Goal: Obtain resource: Obtain resource

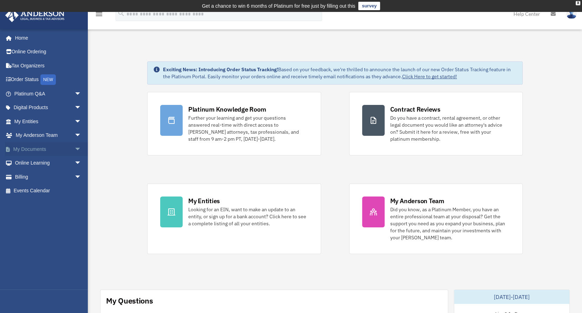
click at [74, 149] on span "arrow_drop_down" at bounding box center [81, 149] width 14 height 14
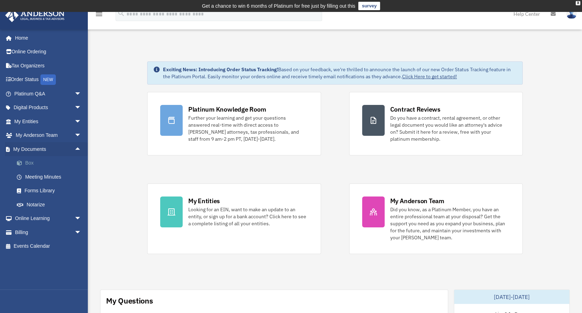
click at [31, 162] on link "Box" at bounding box center [51, 163] width 82 height 14
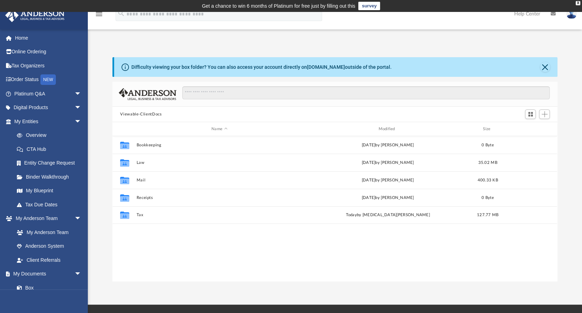
scroll to position [155, 440]
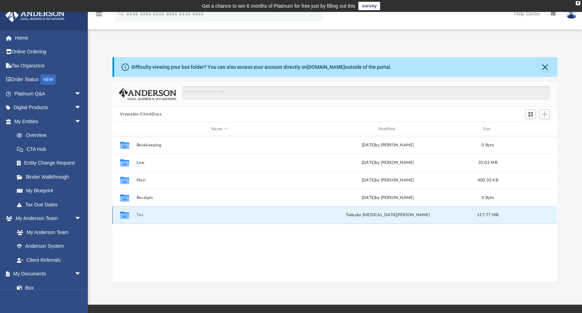
click at [139, 214] on button "Tax" at bounding box center [219, 215] width 165 height 5
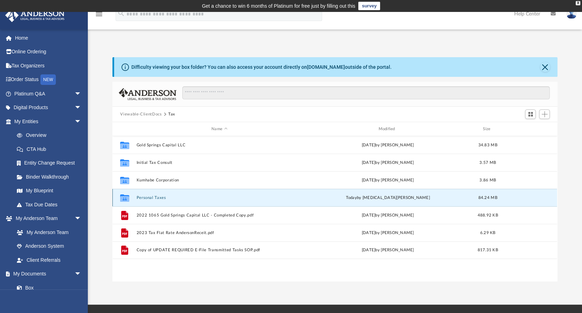
click at [152, 198] on button "Personal Taxes" at bounding box center [219, 198] width 165 height 5
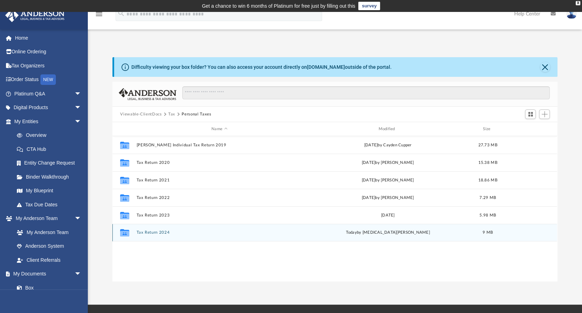
click at [153, 232] on button "Tax Return 2024" at bounding box center [219, 232] width 165 height 5
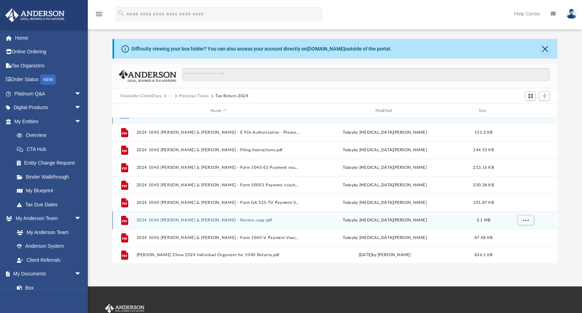
scroll to position [28, 0]
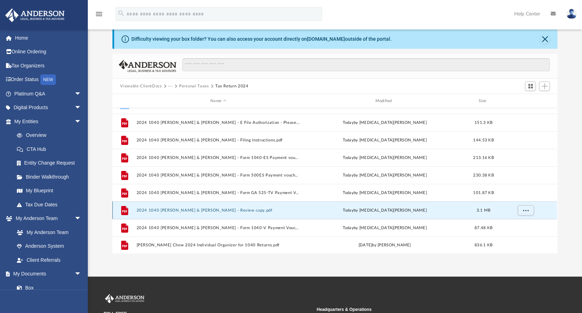
click at [229, 211] on button "2024 1040 [PERSON_NAME] & [PERSON_NAME] - Review copy.pdf" at bounding box center [218, 210] width 163 height 5
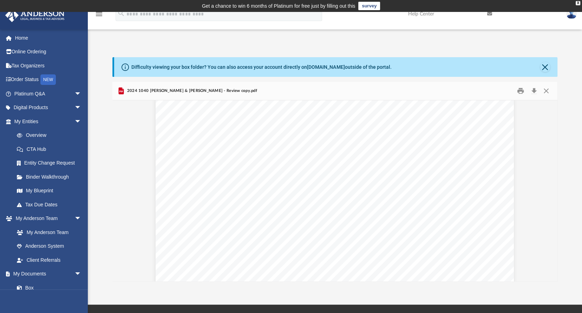
scroll to position [41644, 0]
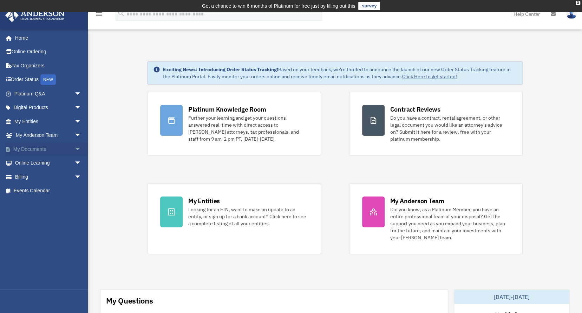
click at [74, 148] on span "arrow_drop_down" at bounding box center [81, 149] width 14 height 14
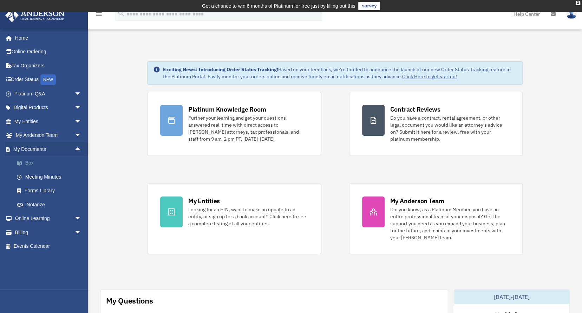
click at [31, 163] on link "Box" at bounding box center [51, 163] width 82 height 14
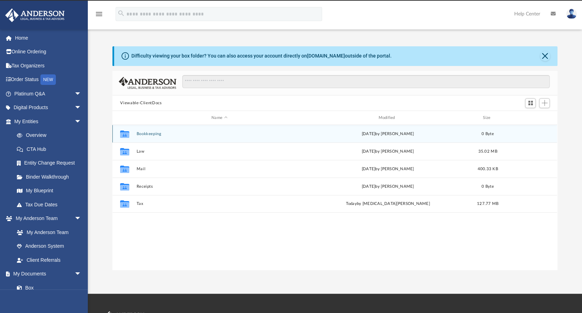
scroll to position [155, 440]
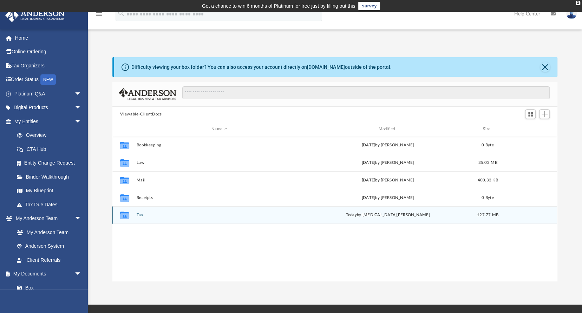
click at [128, 216] on icon "grid" at bounding box center [124, 216] width 9 height 6
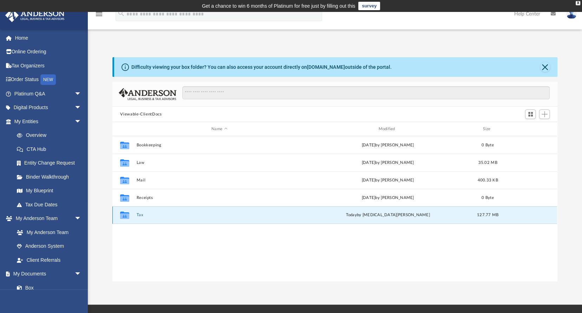
click at [126, 215] on icon "grid" at bounding box center [124, 216] width 9 height 6
click at [124, 216] on icon "grid" at bounding box center [124, 216] width 9 height 6
click at [139, 214] on button "Tax" at bounding box center [219, 215] width 165 height 5
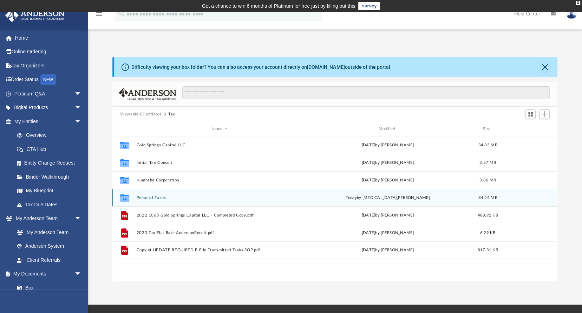
click at [152, 198] on button "Personal Taxes" at bounding box center [219, 198] width 165 height 5
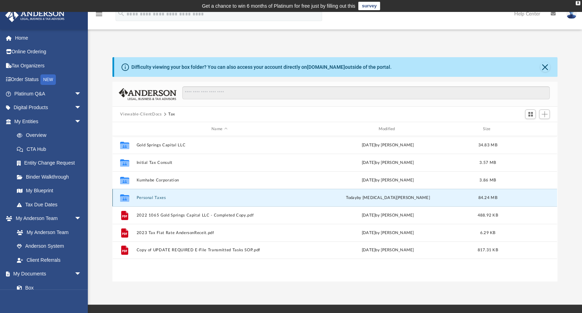
click at [152, 198] on button "Personal Taxes" at bounding box center [219, 198] width 165 height 5
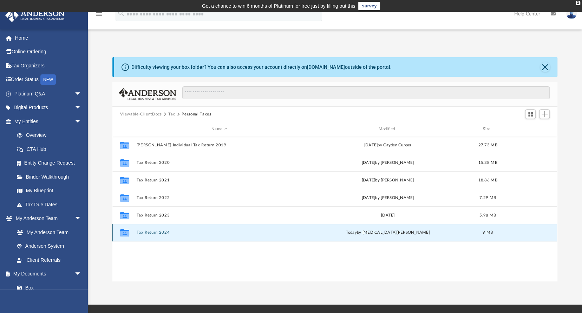
click at [152, 232] on button "Tax Return 2024" at bounding box center [219, 232] width 165 height 5
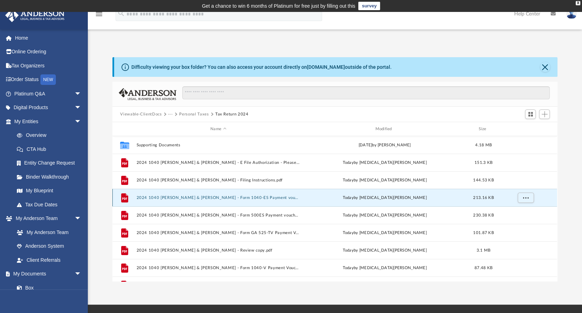
click at [232, 197] on button "2024 1040 Chow, Ken & Ashley - Form 1040-ES Payment voucher.pdf" at bounding box center [218, 198] width 163 height 5
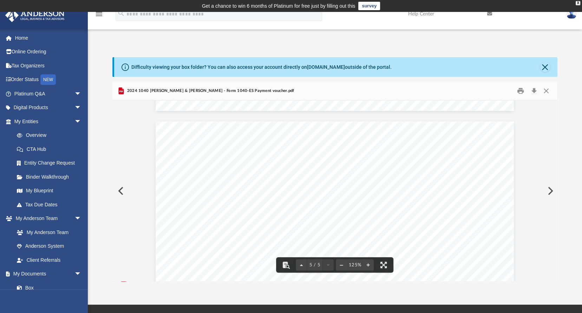
scroll to position [1825, 0]
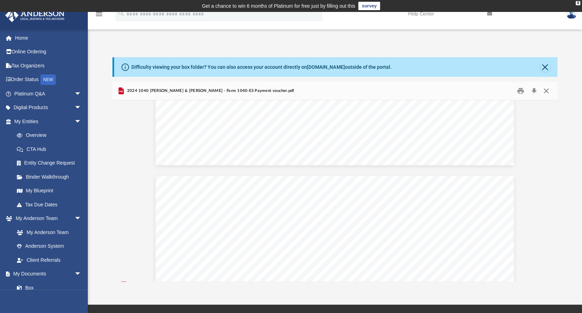
click at [547, 90] on button "Close" at bounding box center [545, 91] width 13 height 11
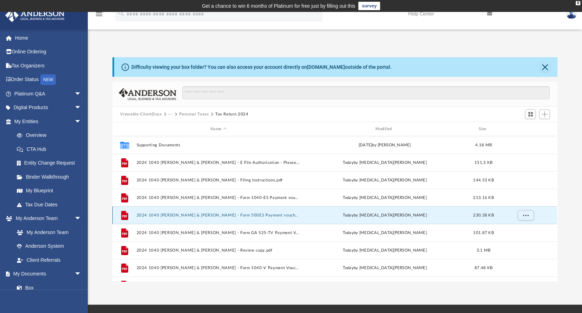
click at [247, 216] on button "2024 1040 Chow, Ken & Ashley - Form 500ES Payment voucher.pdf" at bounding box center [218, 215] width 163 height 5
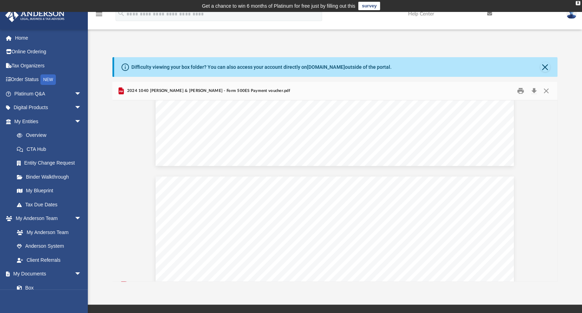
scroll to position [477, 0]
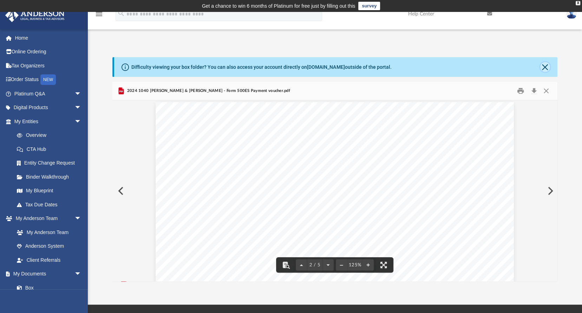
click at [545, 67] on button "Close" at bounding box center [545, 67] width 10 height 10
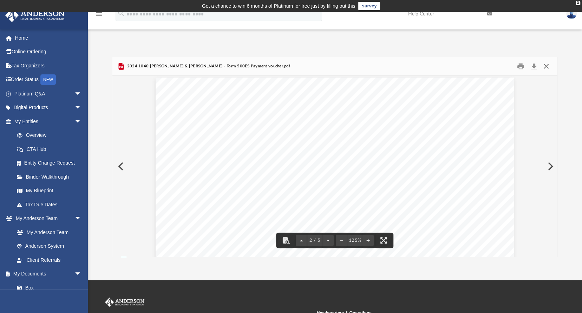
click at [546, 67] on button "Close" at bounding box center [545, 66] width 13 height 11
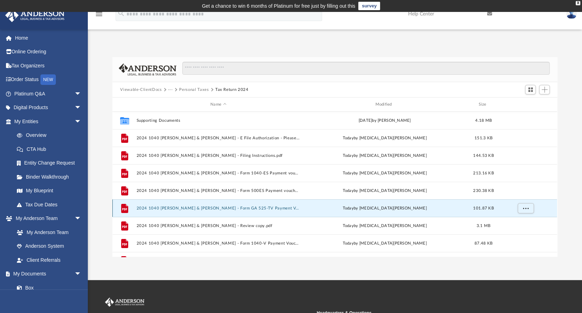
click at [234, 208] on button "2024 1040 [PERSON_NAME] & [PERSON_NAME] - Form GA 525-TV Payment Voucher.pdf" at bounding box center [218, 208] width 163 height 5
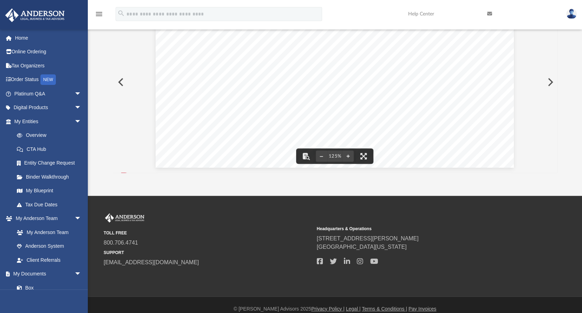
scroll to position [181, 0]
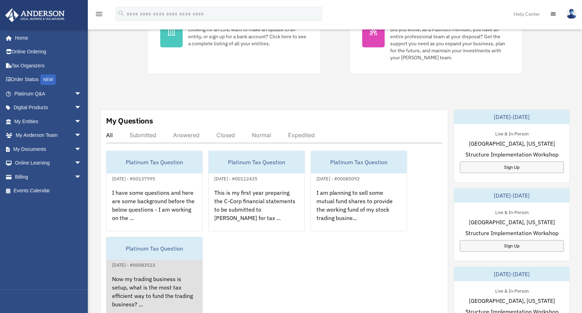
scroll to position [292, 0]
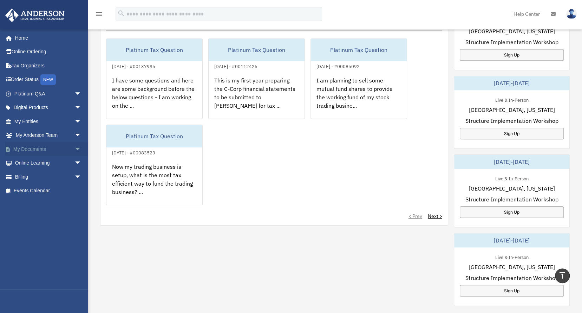
click at [74, 147] on span "arrow_drop_down" at bounding box center [81, 149] width 14 height 14
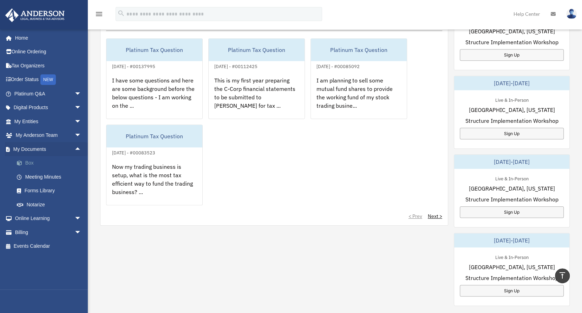
click at [28, 162] on link "Box" at bounding box center [51, 163] width 82 height 14
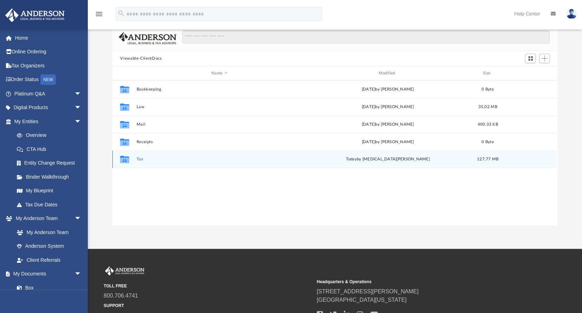
scroll to position [56, 0]
click at [122, 161] on icon "grid" at bounding box center [124, 160] width 9 height 6
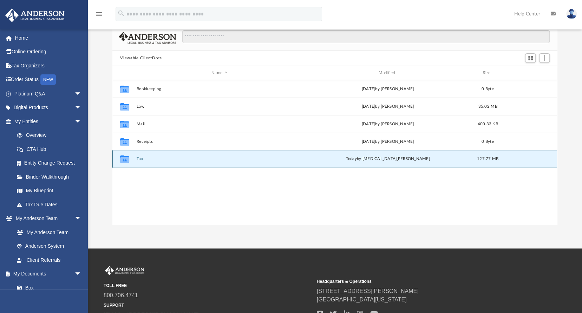
click at [139, 158] on button "Tax" at bounding box center [219, 159] width 165 height 5
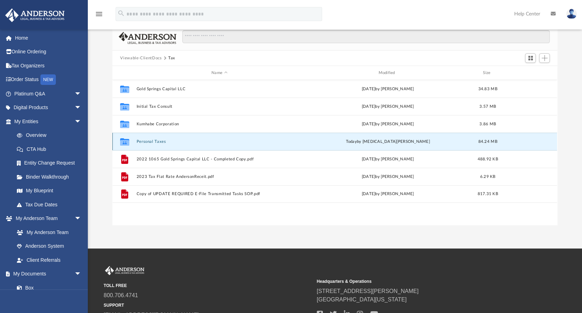
click at [153, 142] on button "Personal Taxes" at bounding box center [219, 141] width 165 height 5
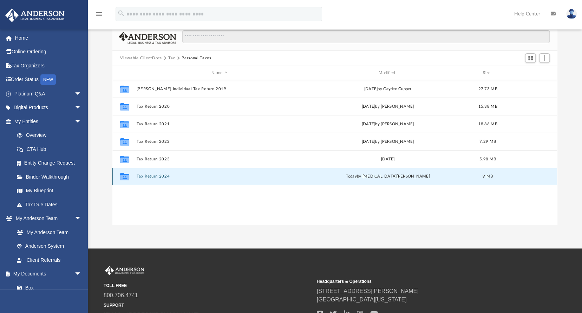
click at [157, 176] on button "Tax Return 2024" at bounding box center [219, 176] width 165 height 5
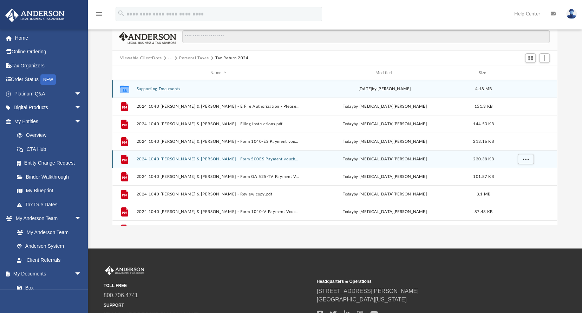
scroll to position [12, 0]
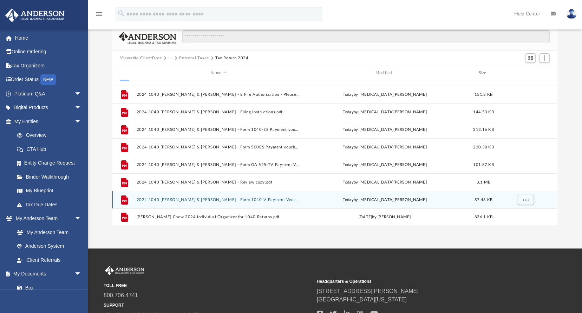
click at [232, 200] on button "2024 1040 [PERSON_NAME] & [PERSON_NAME] - Form 1040-V Payment Voucher.pdf" at bounding box center [218, 200] width 163 height 5
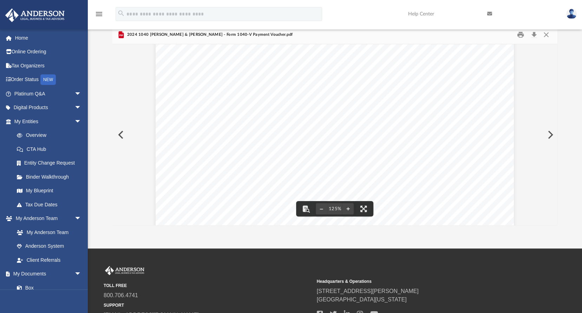
scroll to position [0, 0]
